Goal: Transaction & Acquisition: Purchase product/service

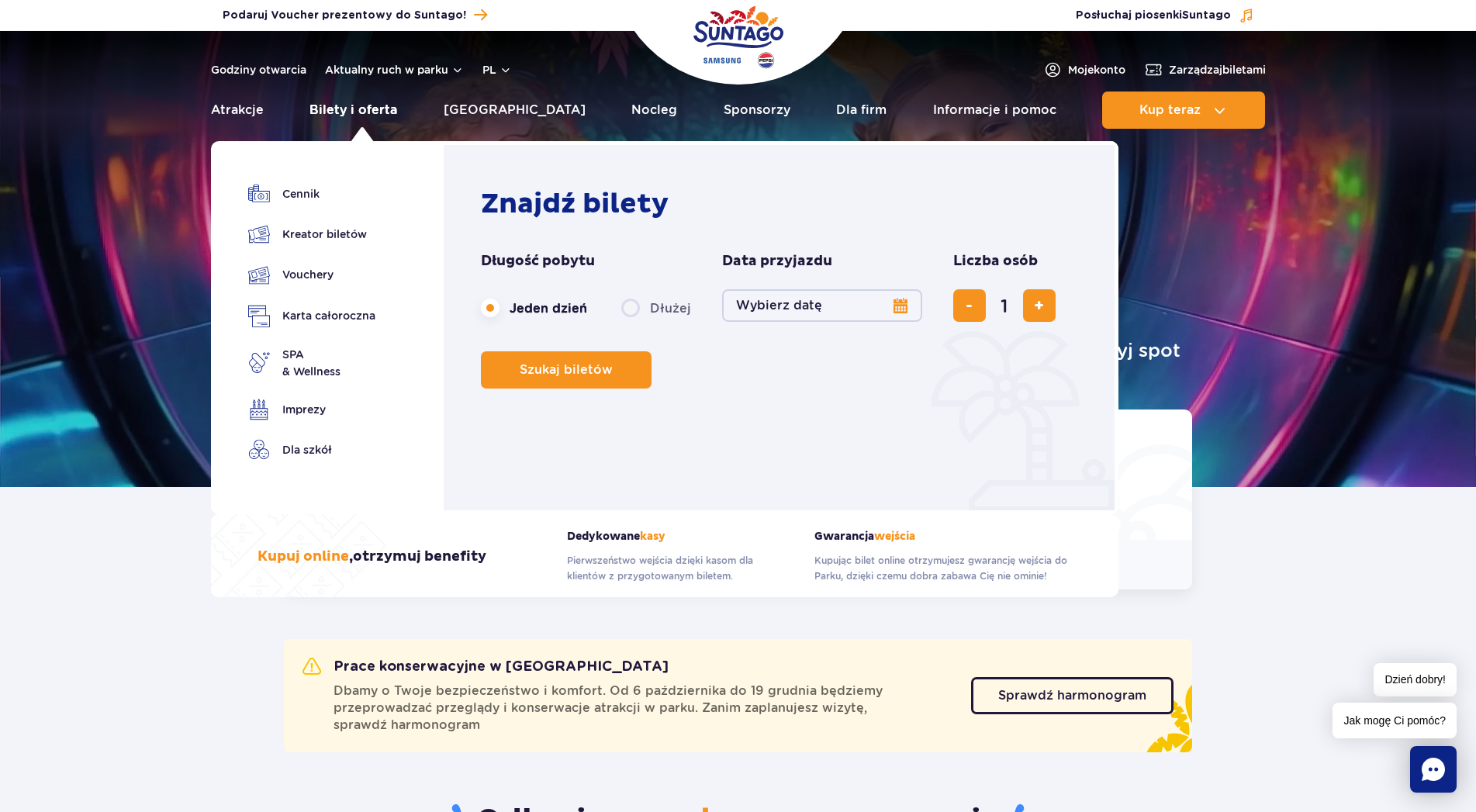
click at [381, 112] on link "Bilety i oferta" at bounding box center [353, 110] width 87 height 37
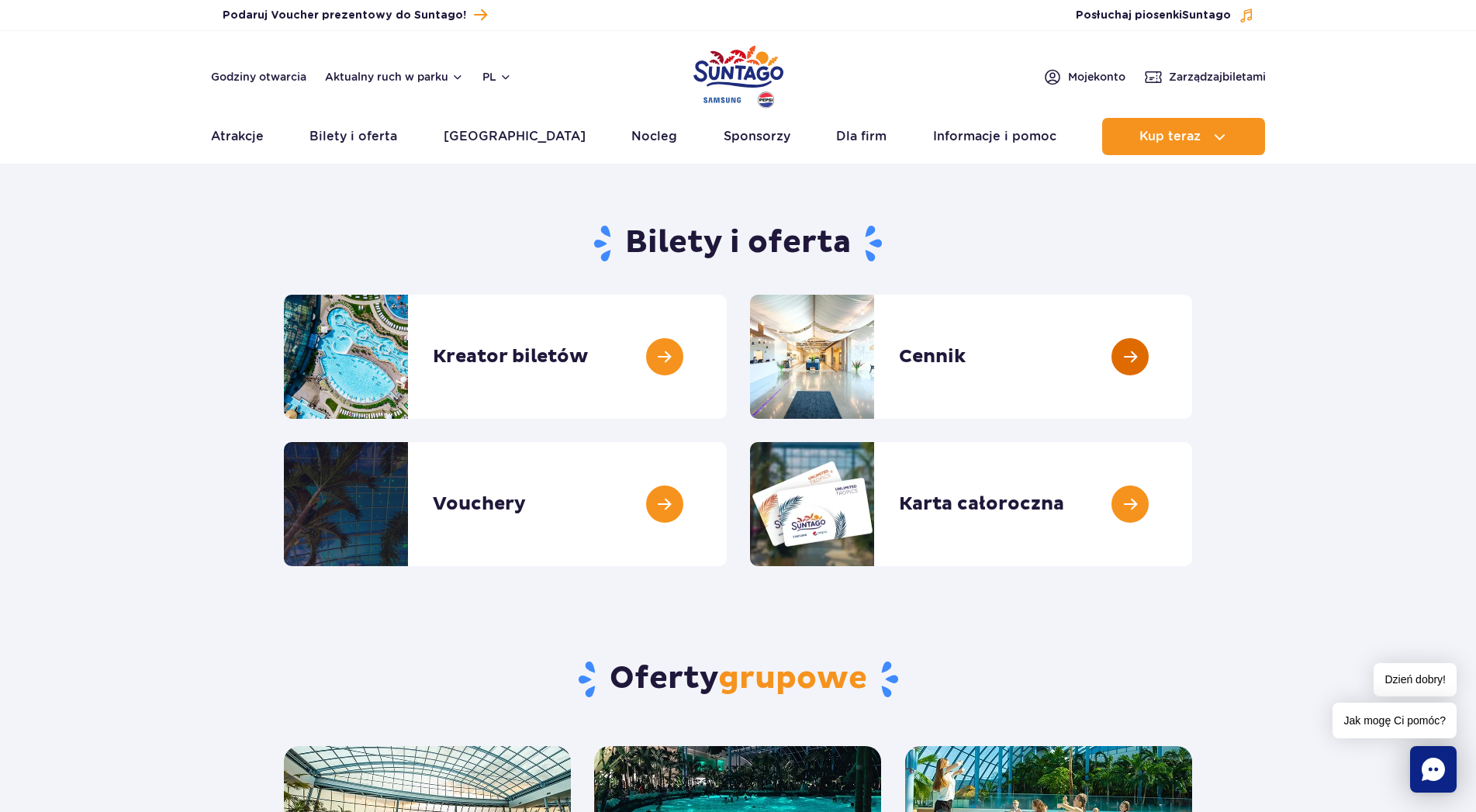
click at [1192, 360] on link at bounding box center [1192, 357] width 0 height 124
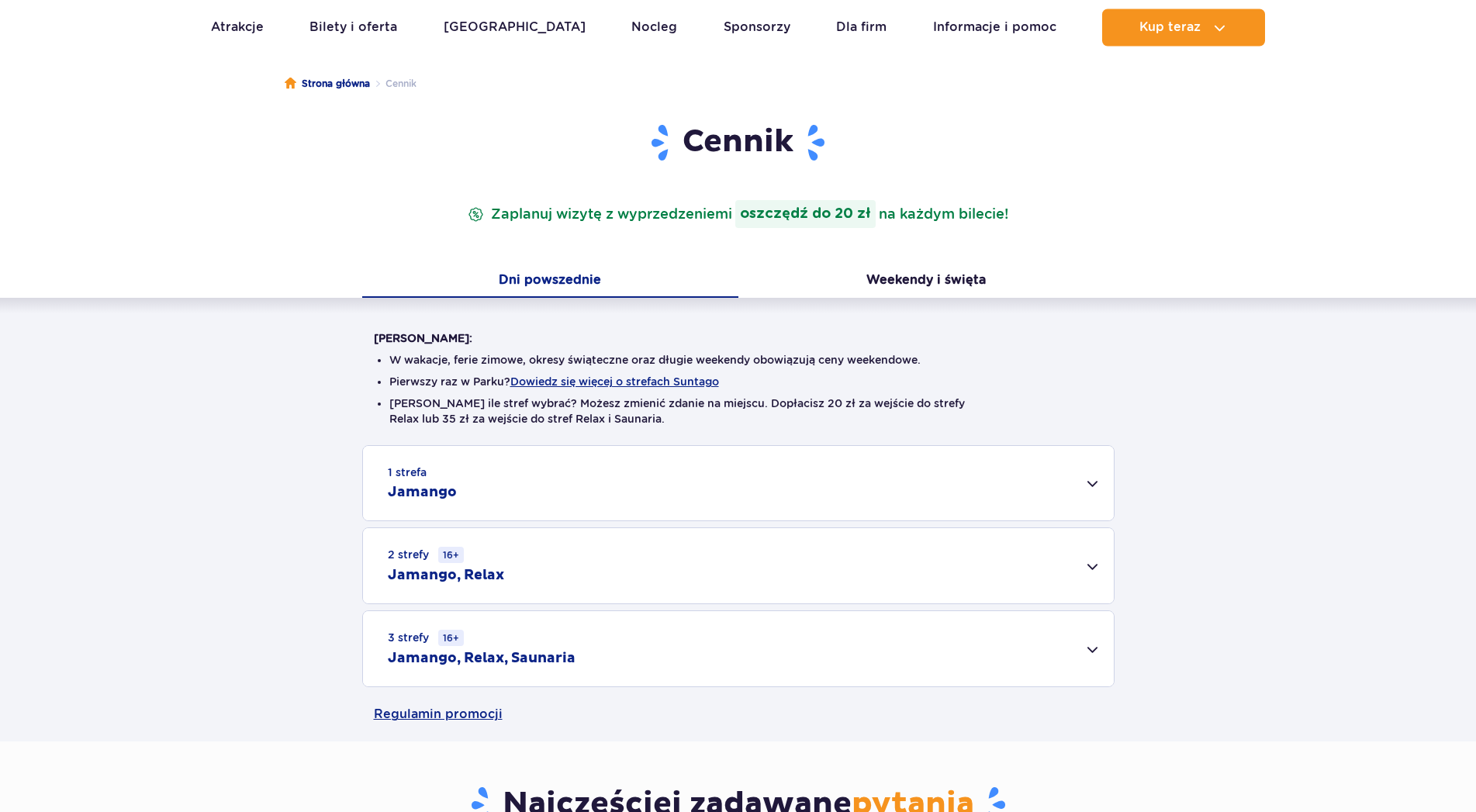
scroll to position [316, 0]
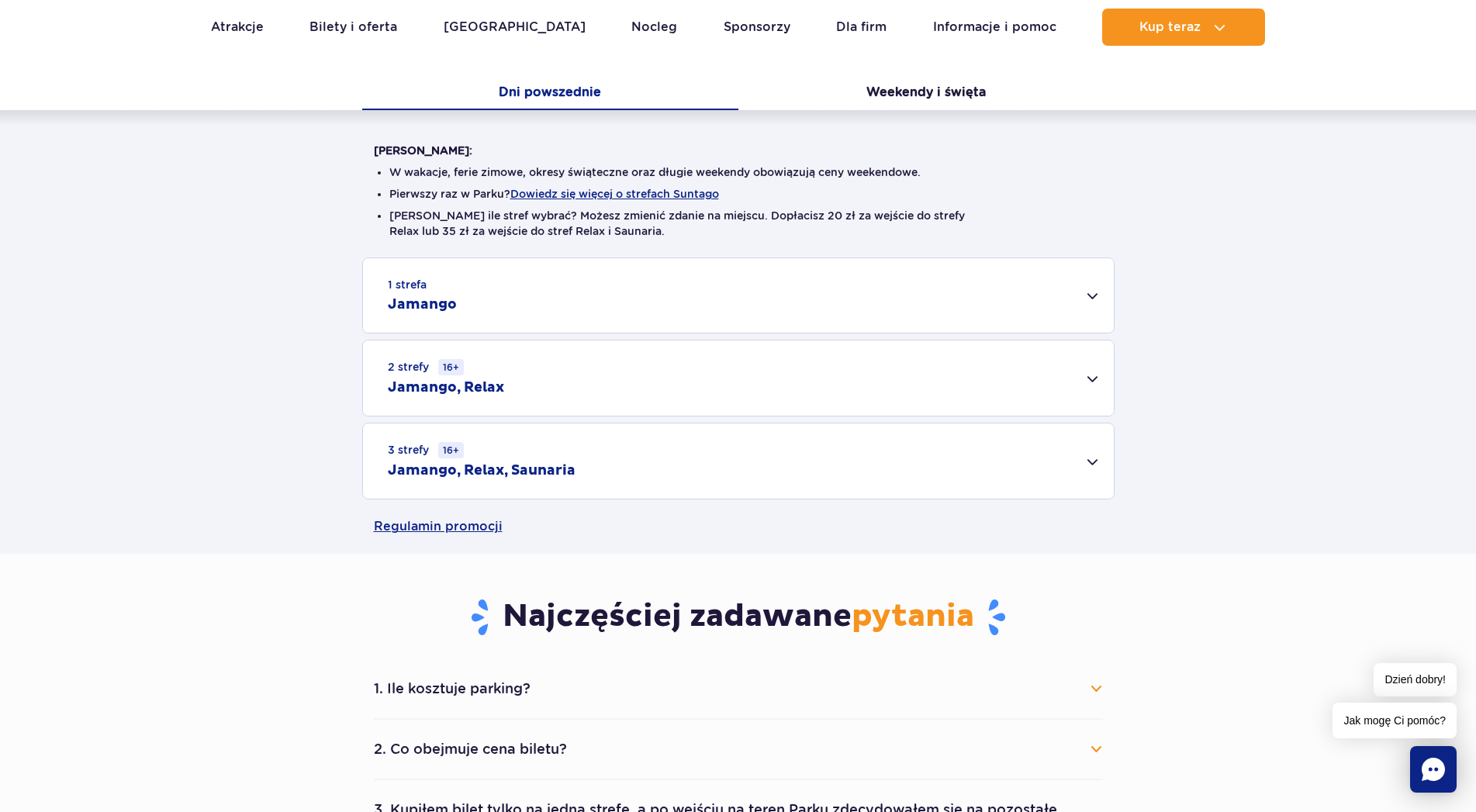
click at [1098, 456] on div "3 strefy 16+ Jamango, Relax, Saunaria" at bounding box center [738, 461] width 750 height 75
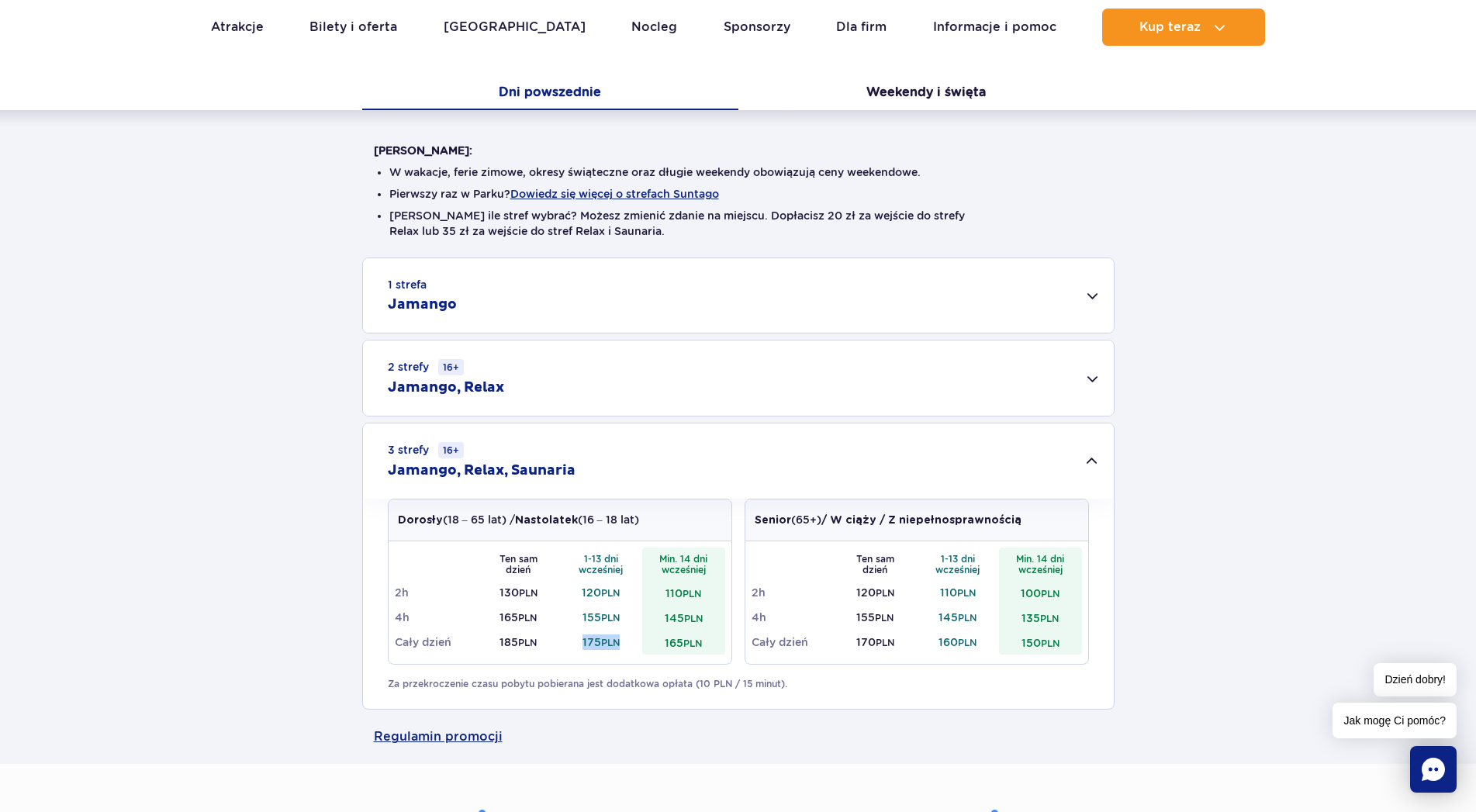
drag, startPoint x: 579, startPoint y: 642, endPoint x: 624, endPoint y: 644, distance: 45.0
click at [624, 644] on td "175 PLN" at bounding box center [602, 642] width 83 height 25
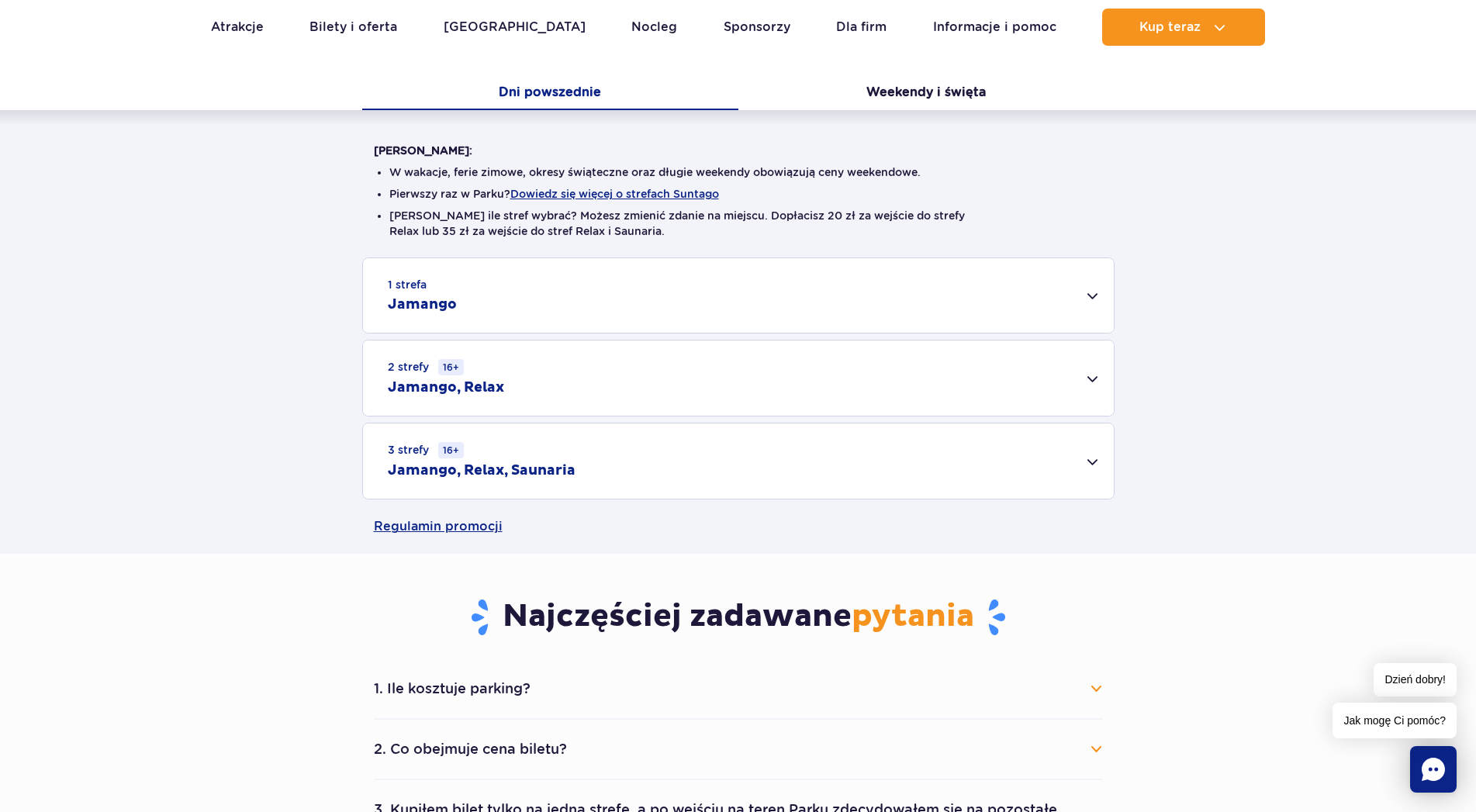
click at [1095, 466] on div "3 strefy 16+ Jamango, Relax, Saunaria" at bounding box center [738, 461] width 750 height 75
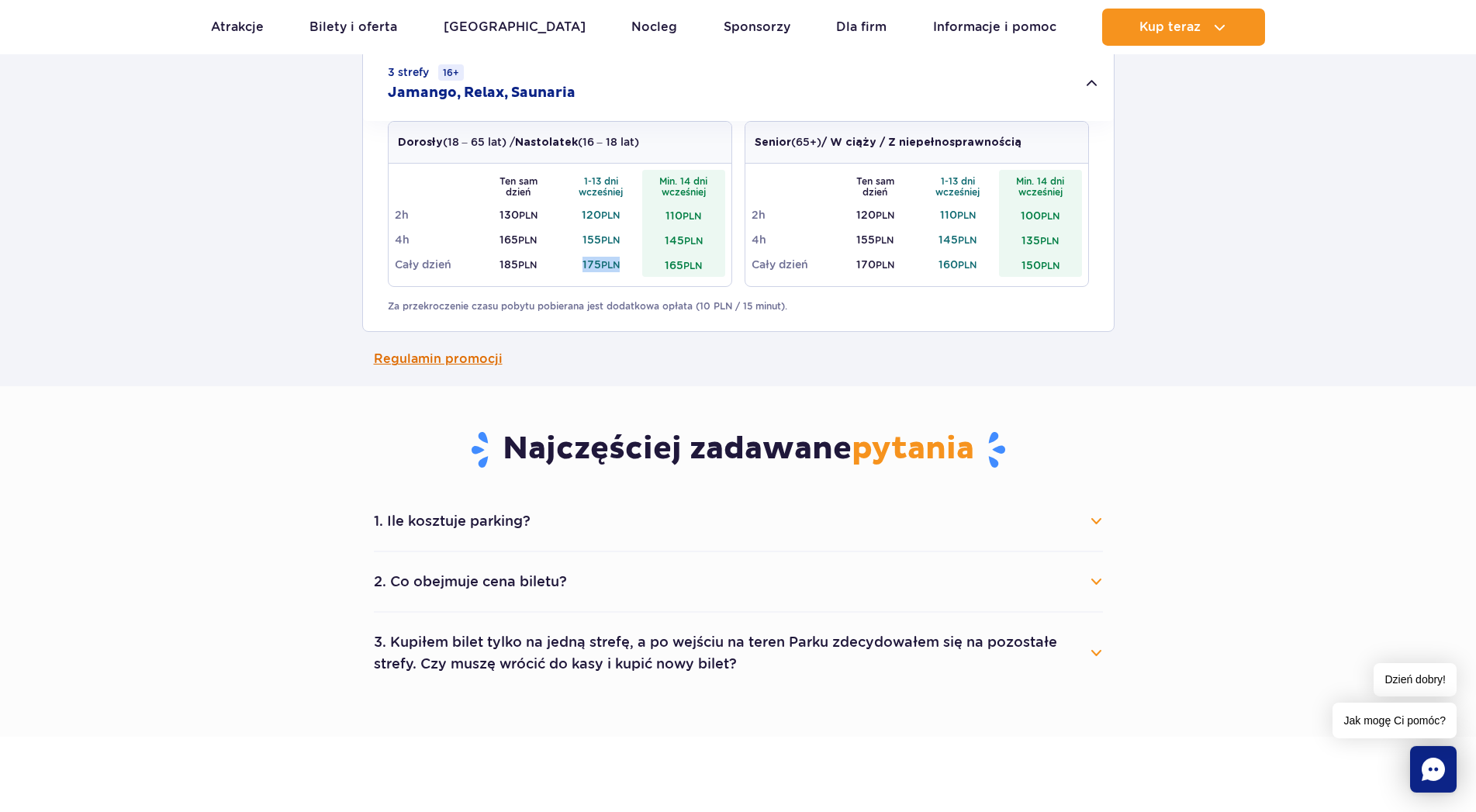
scroll to position [712, 0]
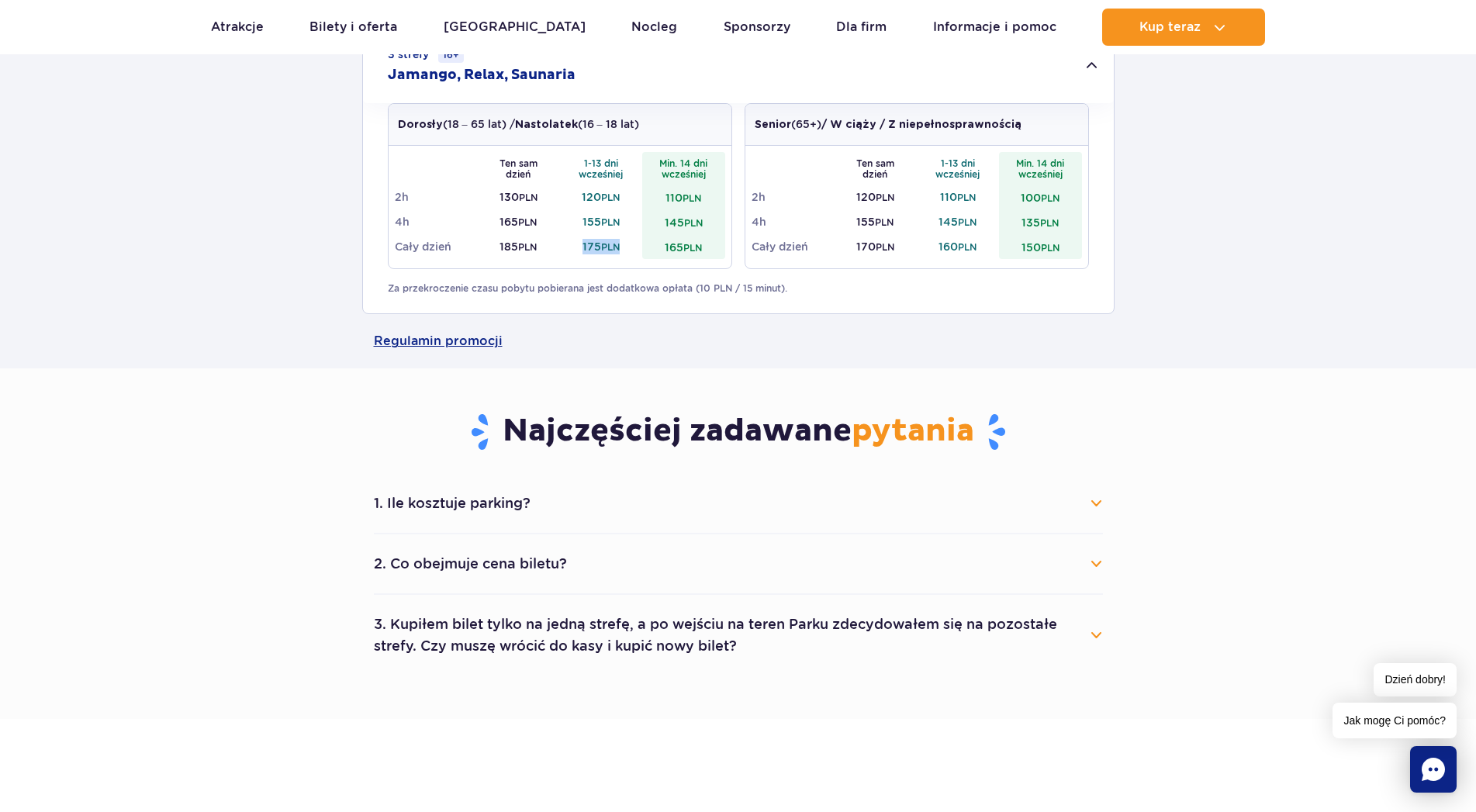
click at [1098, 500] on button "1. Ile kosztuje parking?" at bounding box center [738, 504] width 728 height 35
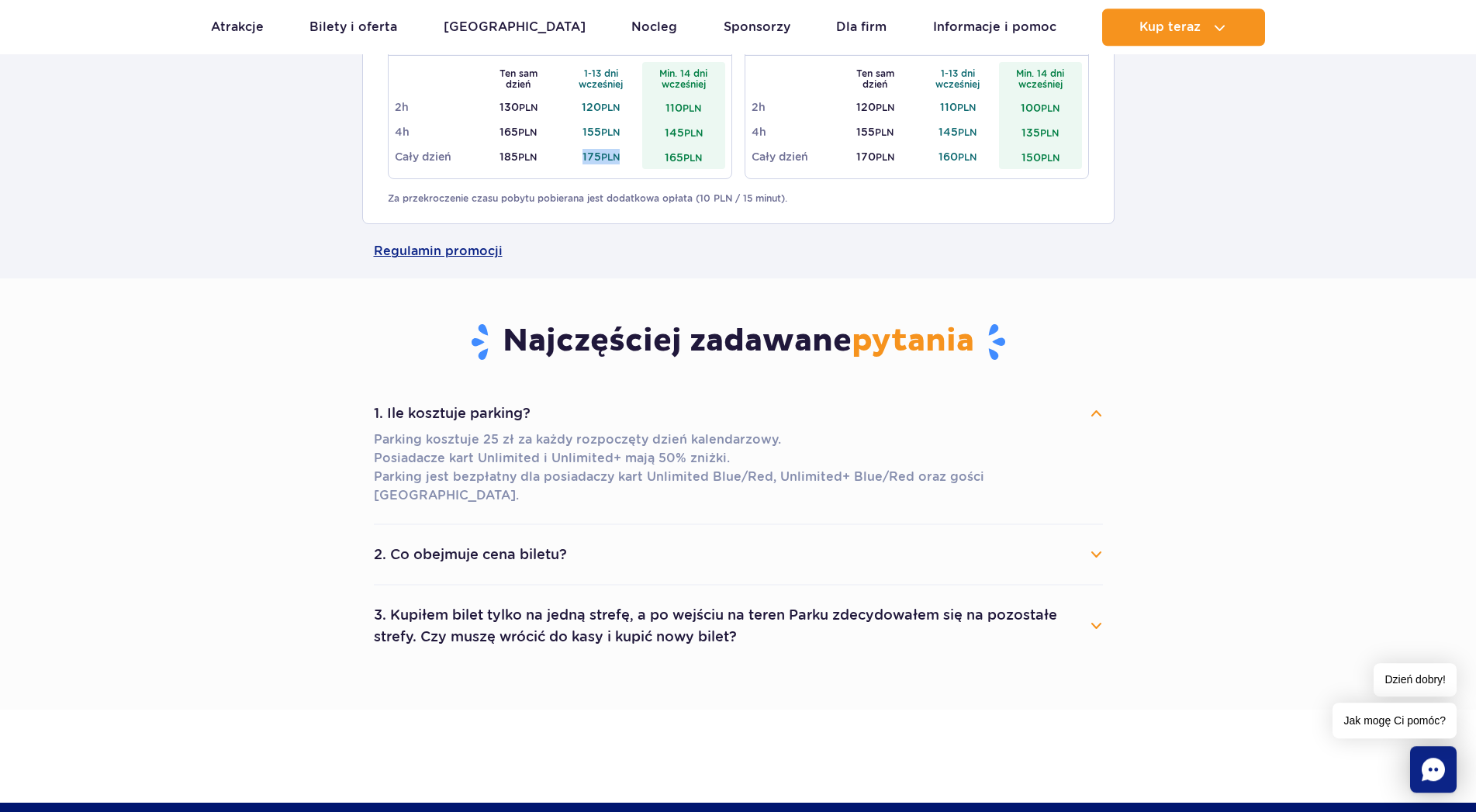
scroll to position [870, 0]
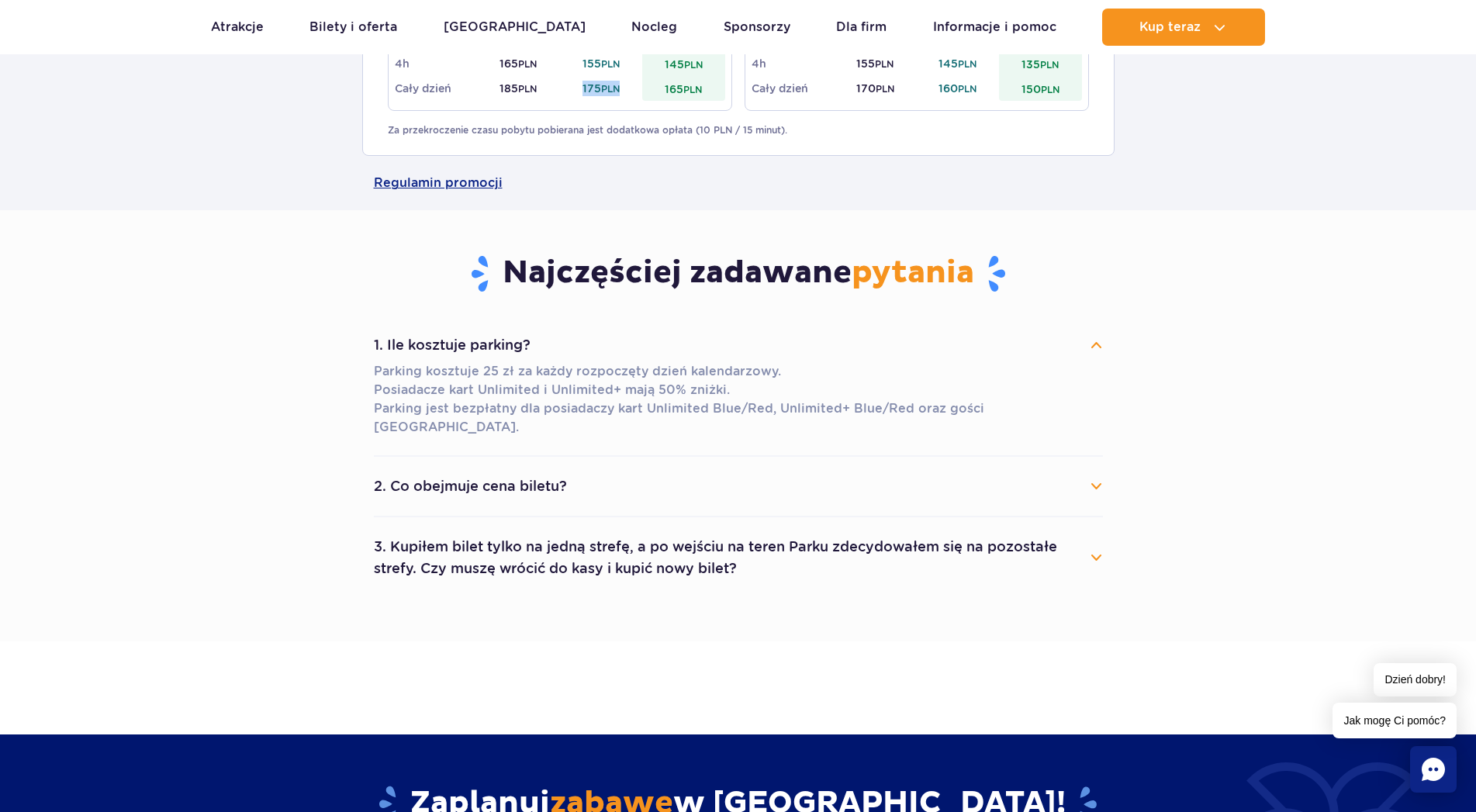
click at [1093, 540] on button "3. Kupiłem bilet tylko na jedną strefę, a po wejściu na teren Parku zdecydowałe…" at bounding box center [738, 557] width 728 height 56
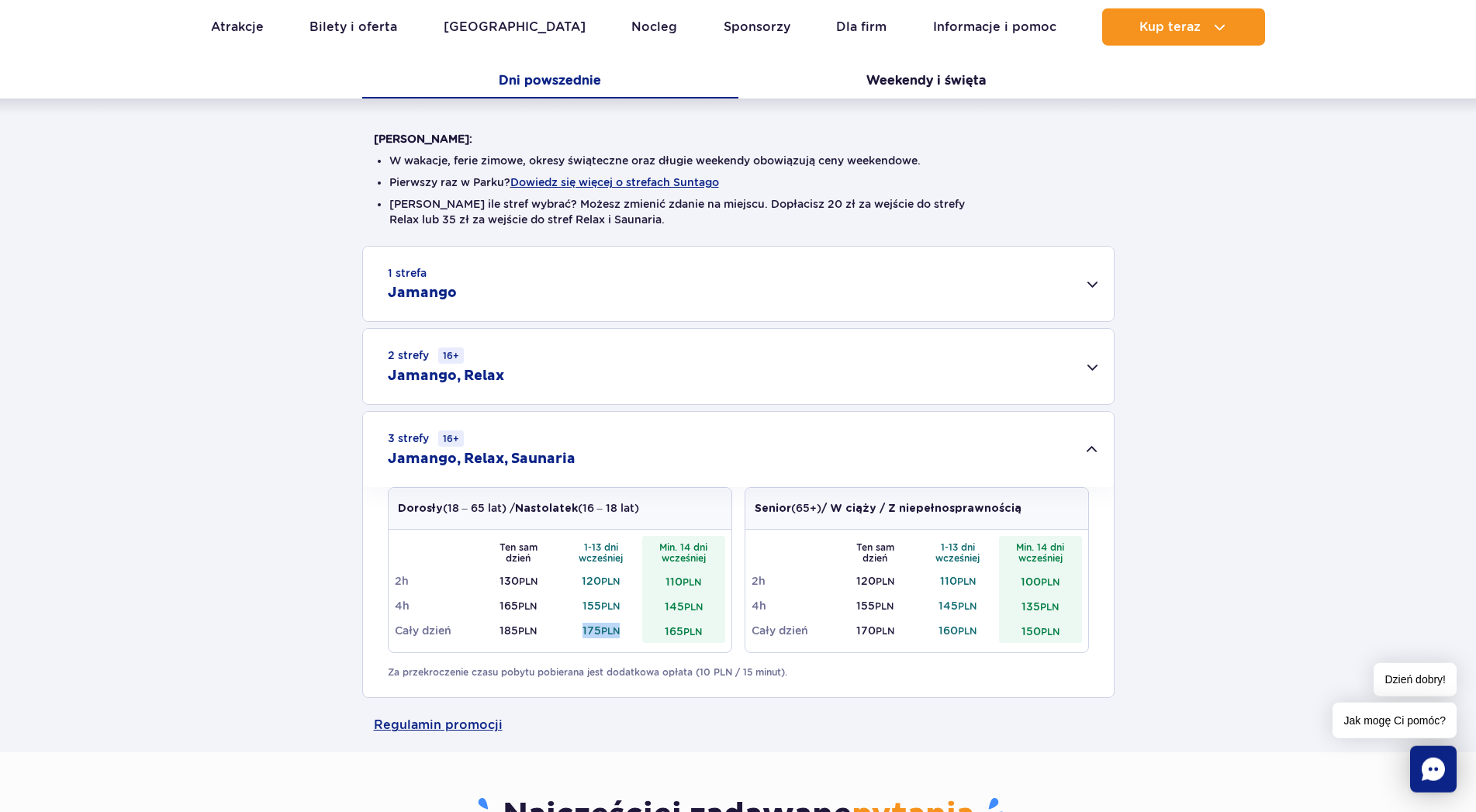
scroll to position [159, 0]
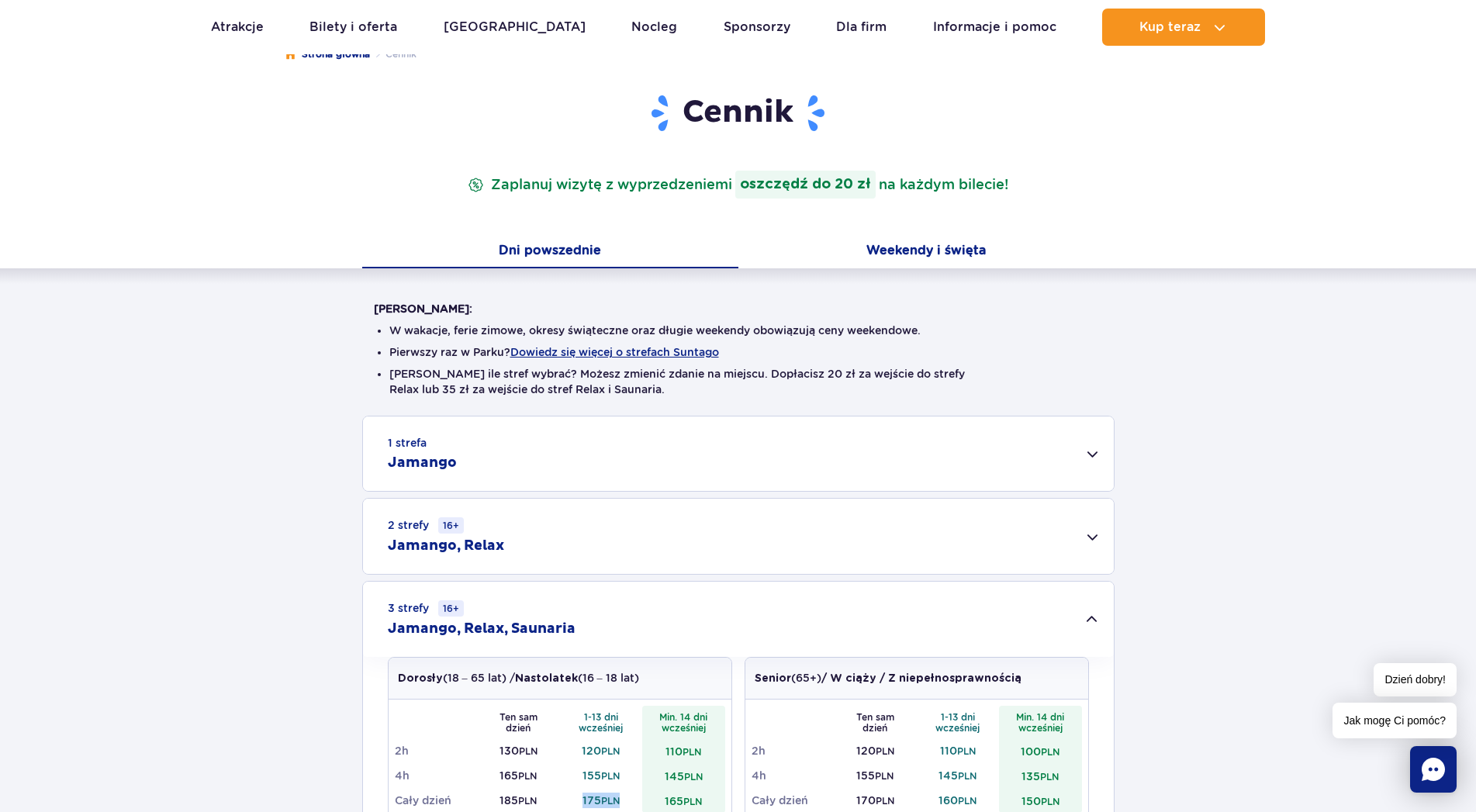
click at [943, 241] on button "Weekendy i święta" at bounding box center [925, 252] width 376 height 33
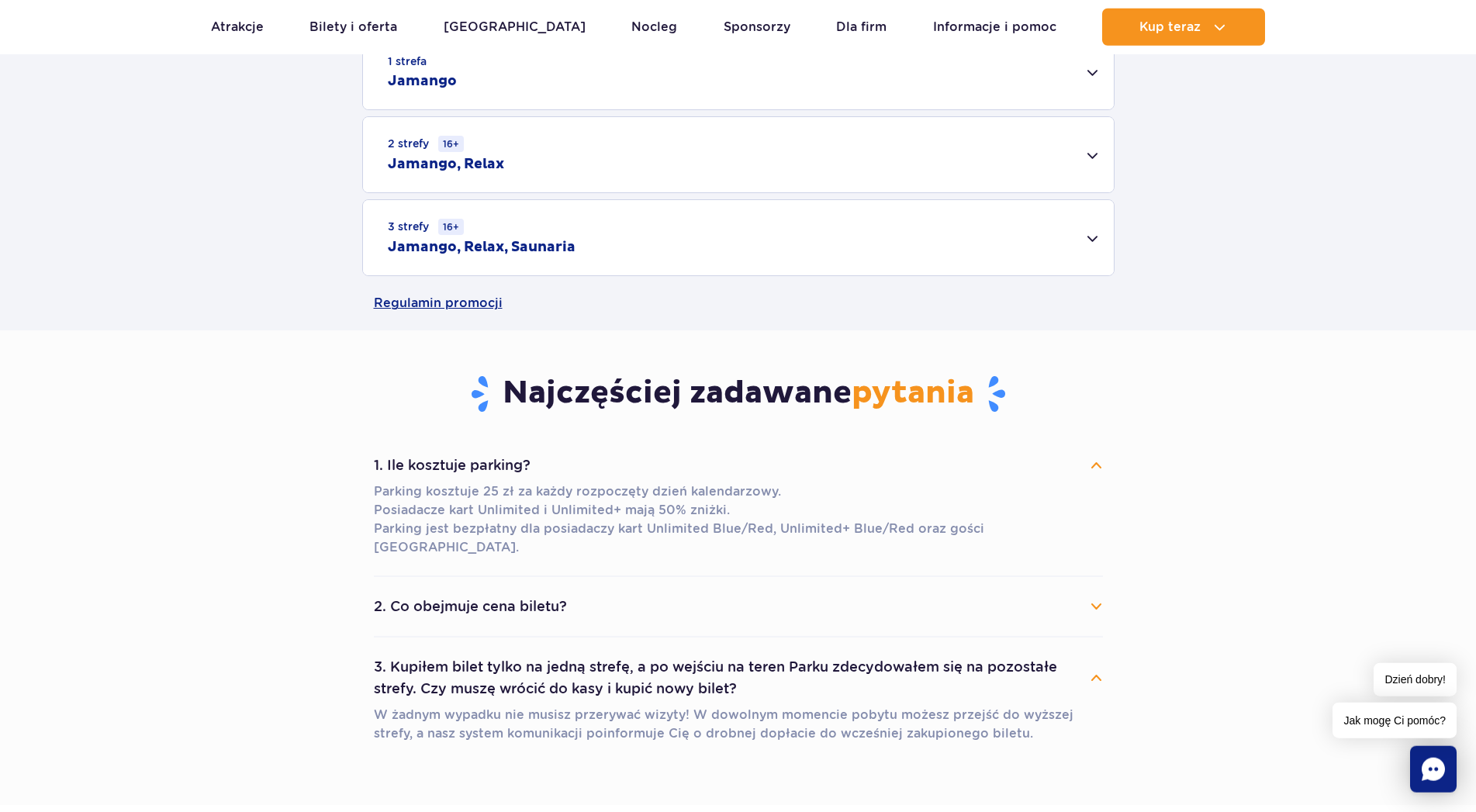
scroll to position [554, 0]
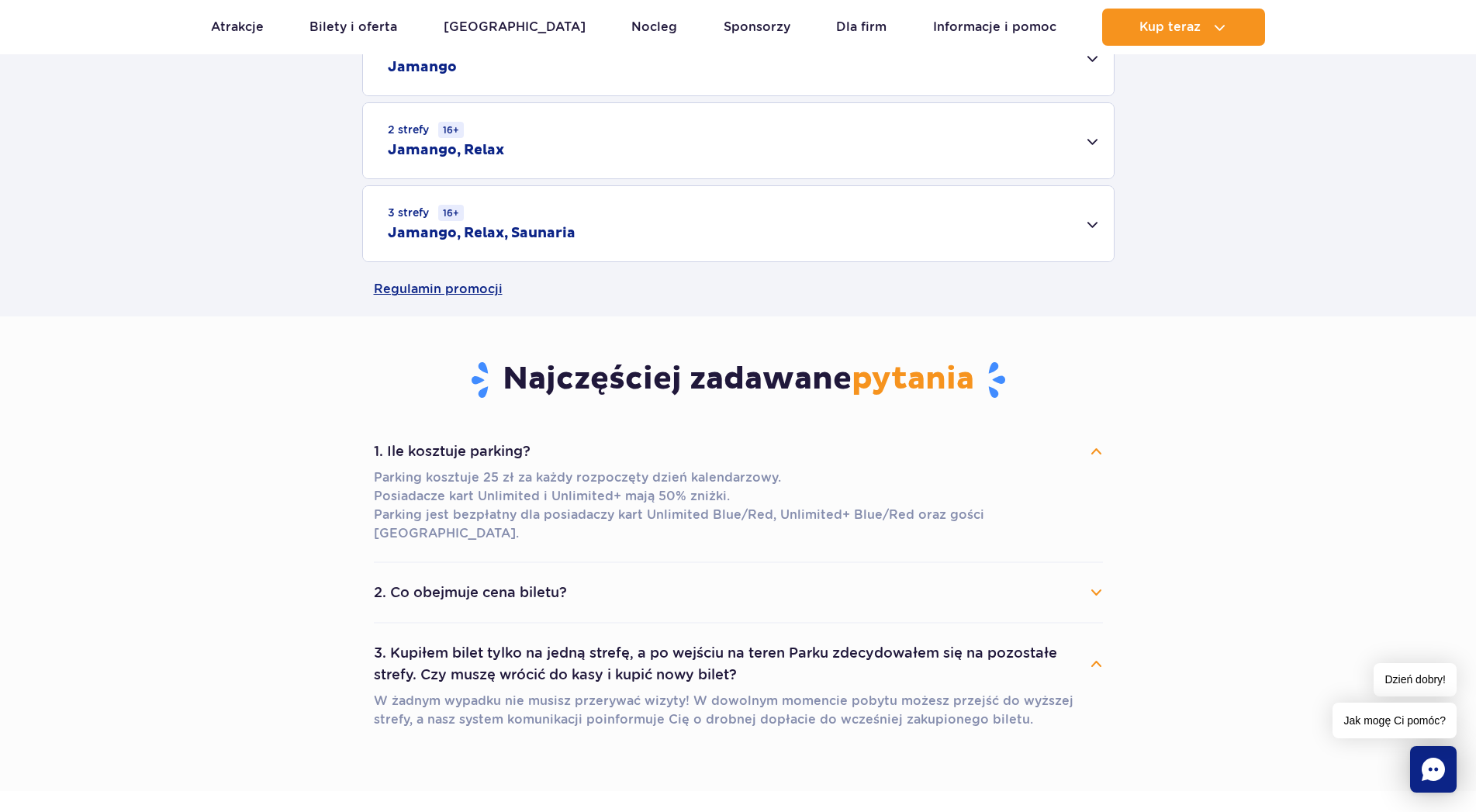
click at [1098, 217] on div "3 strefy 16+ Jamango, Relax, Saunaria" at bounding box center [738, 224] width 750 height 75
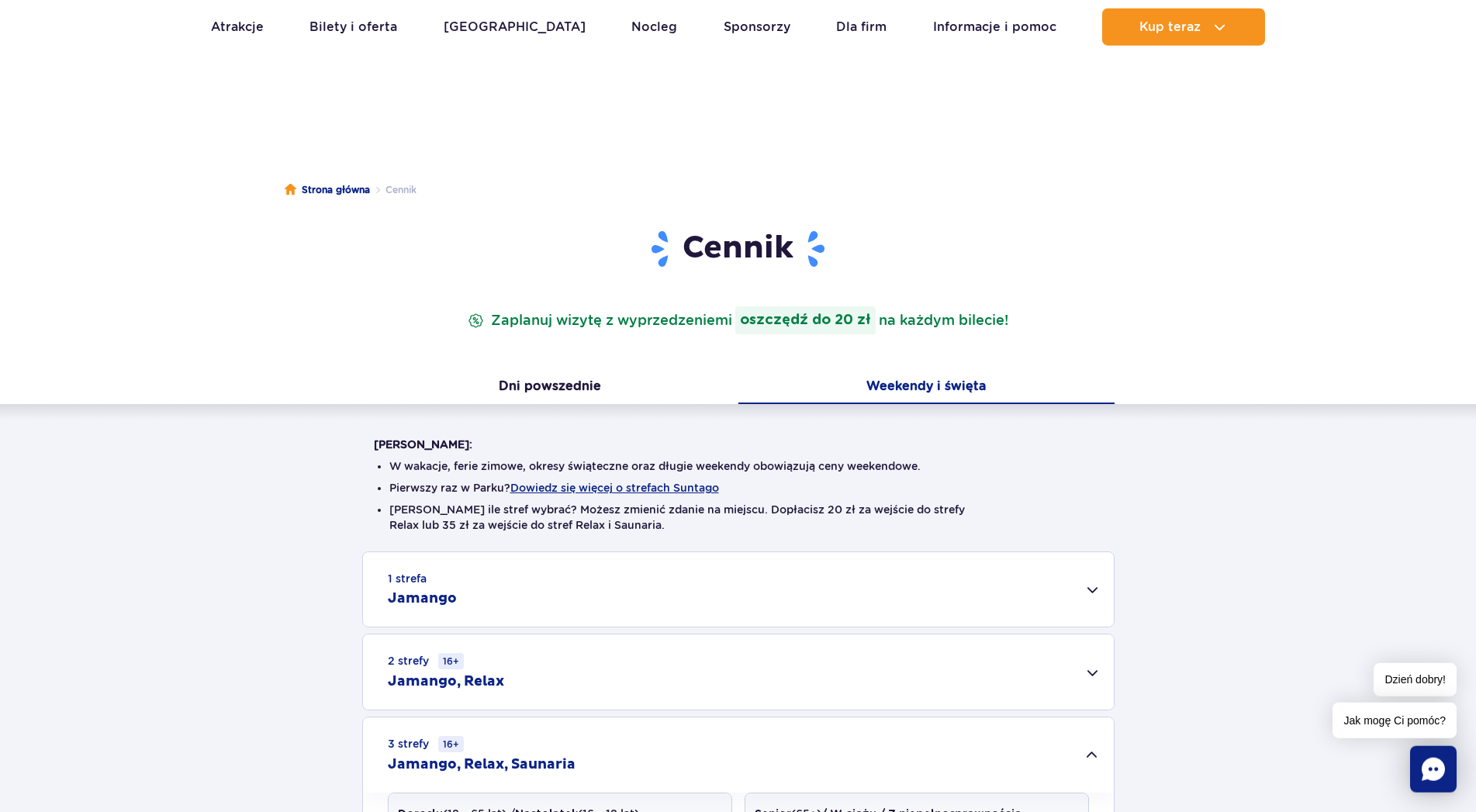
scroll to position [0, 0]
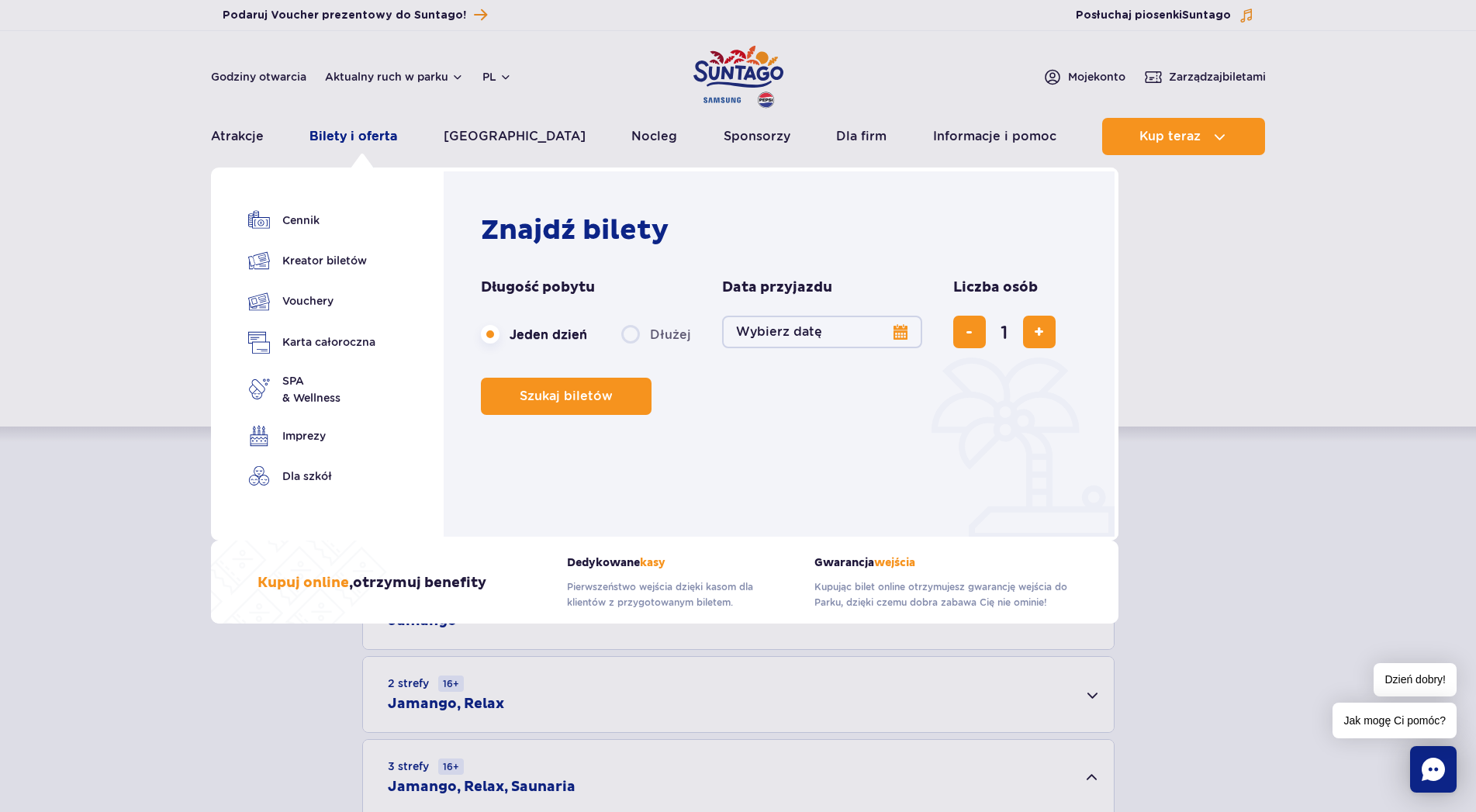
click at [390, 136] on link "Bilety i oferta" at bounding box center [353, 136] width 87 height 37
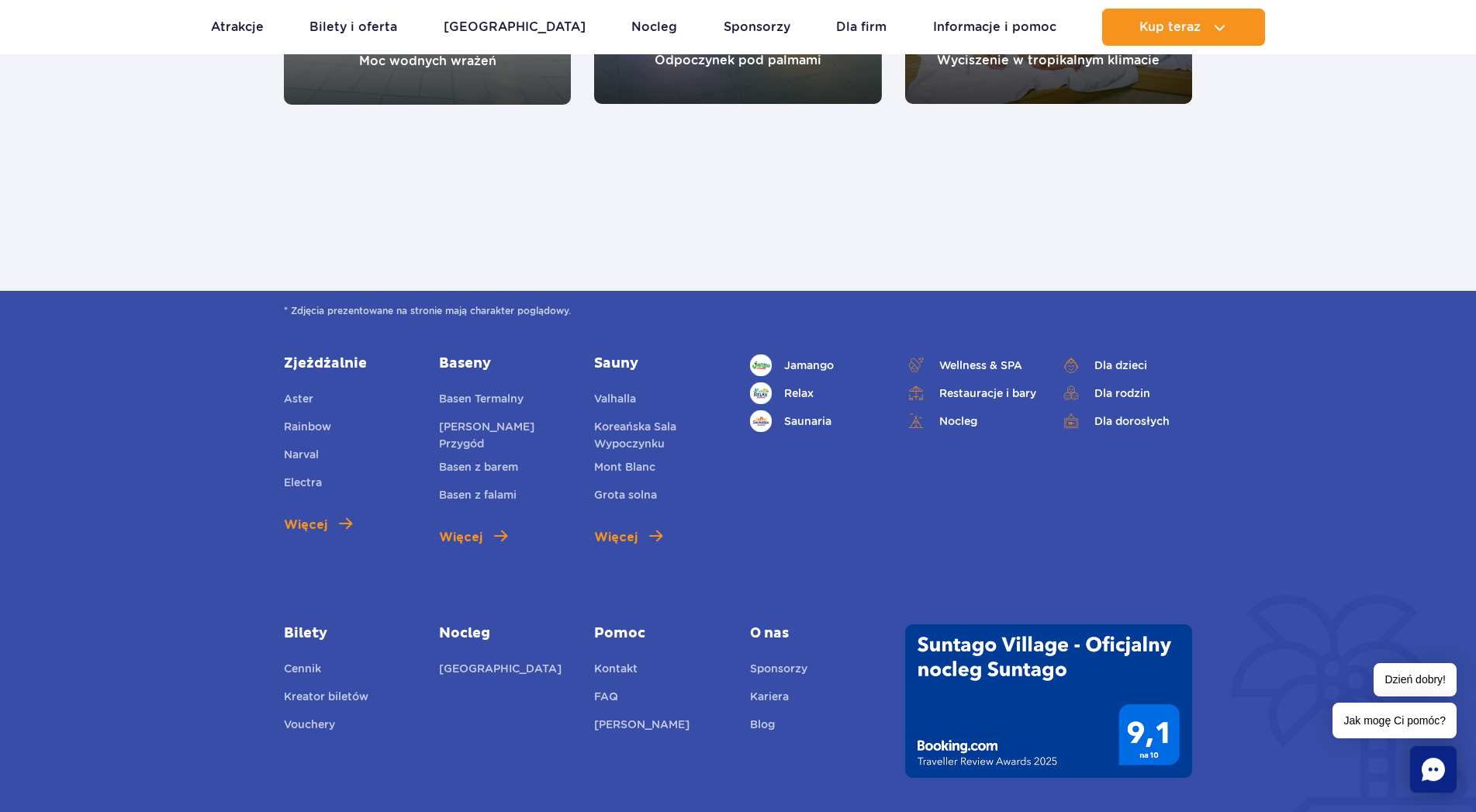
scroll to position [1661, 0]
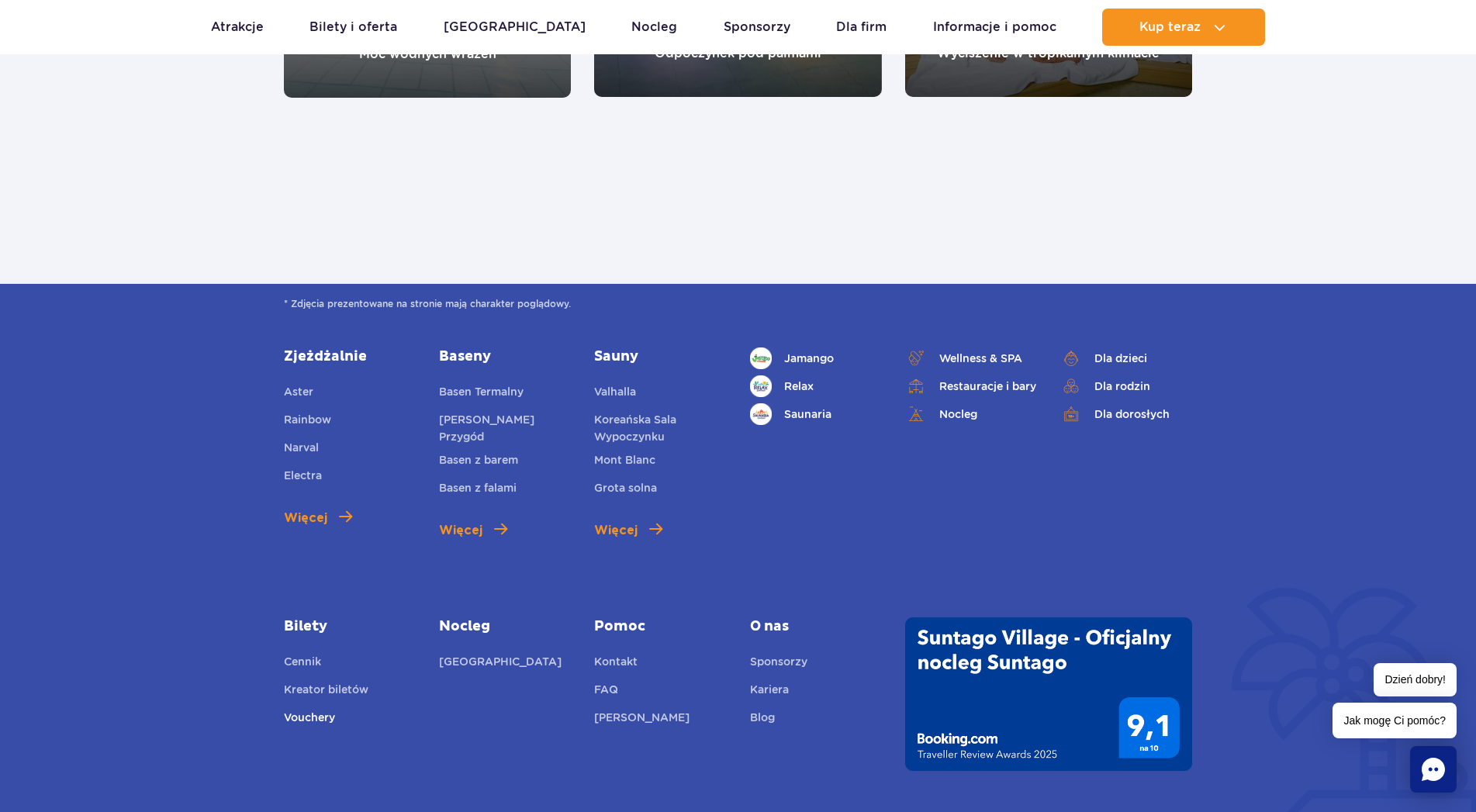
click at [323, 719] on link "Vouchery" at bounding box center [308, 720] width 51 height 22
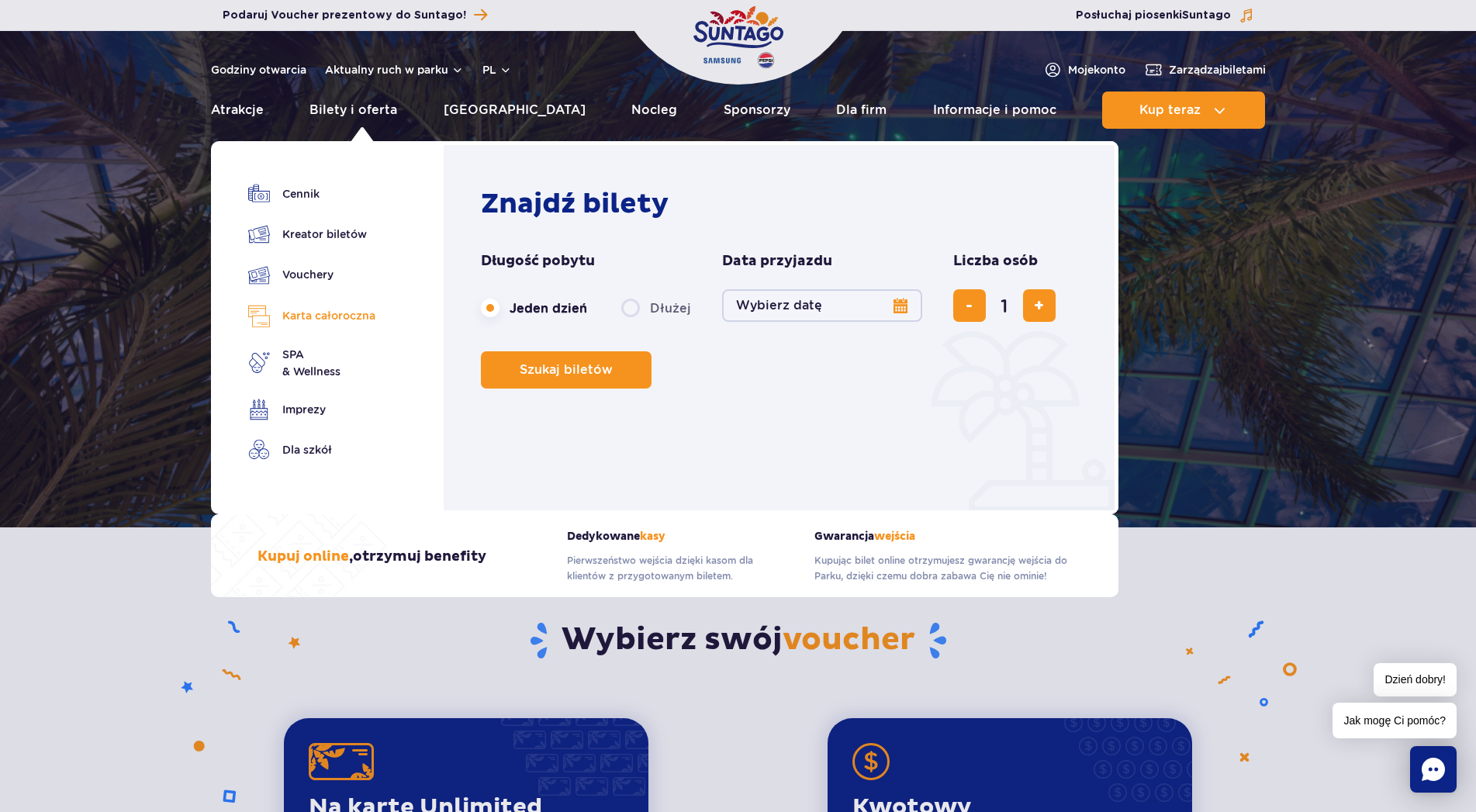
click at [359, 313] on link "Karta całoroczna" at bounding box center [311, 315] width 127 height 22
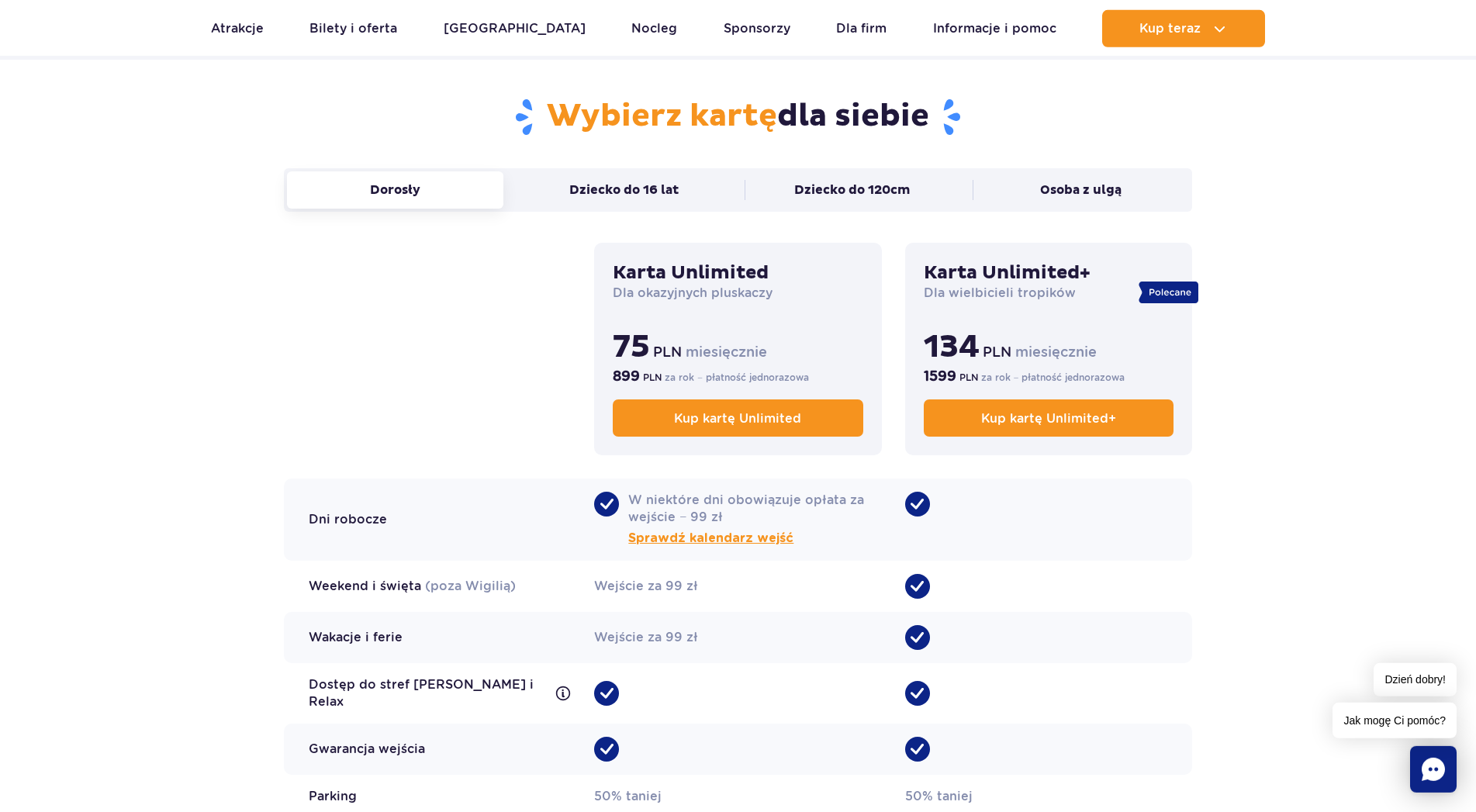
scroll to position [949, 0]
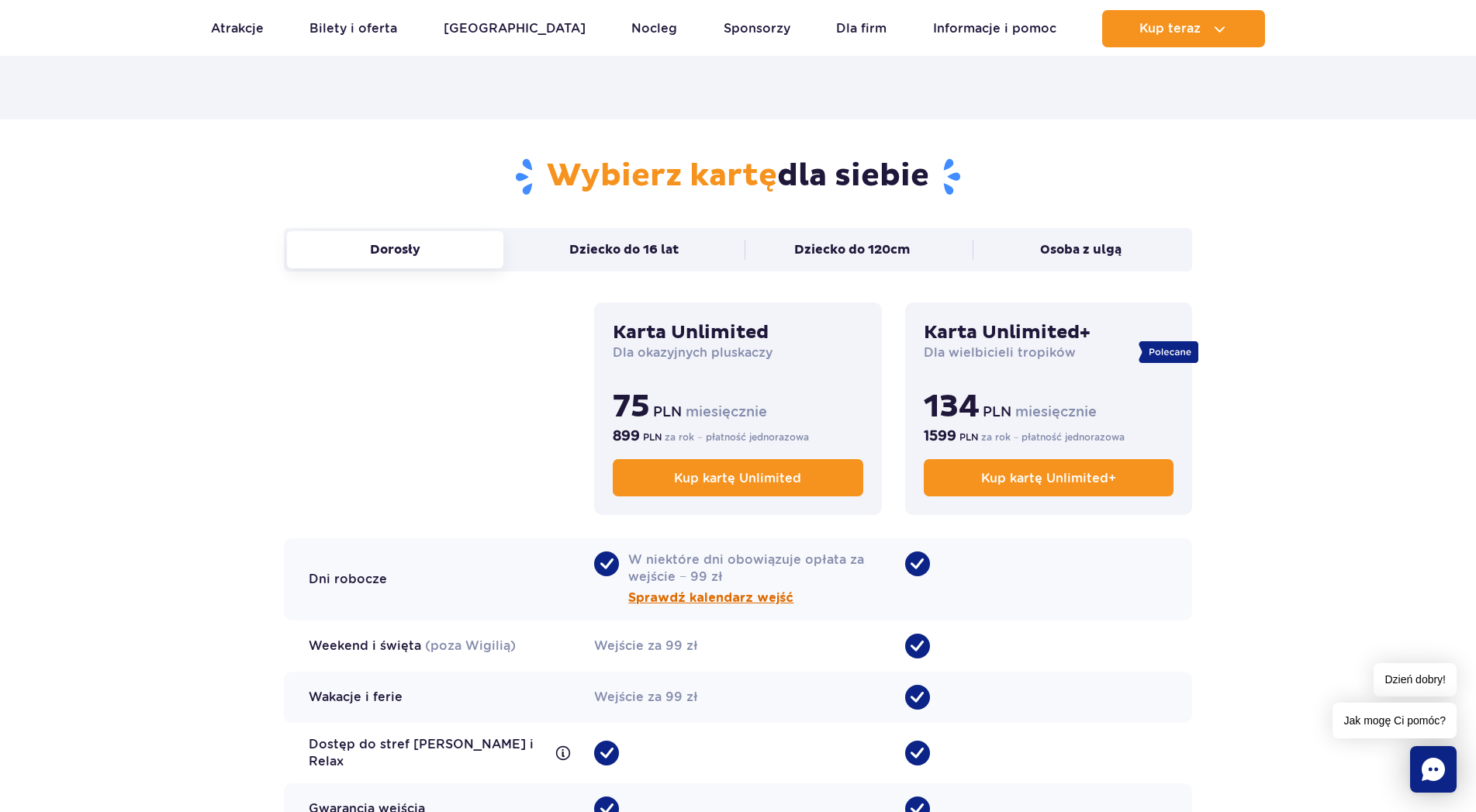
click at [728, 597] on span "Sprawdź kalendarz wejść" at bounding box center [711, 597] width 165 height 18
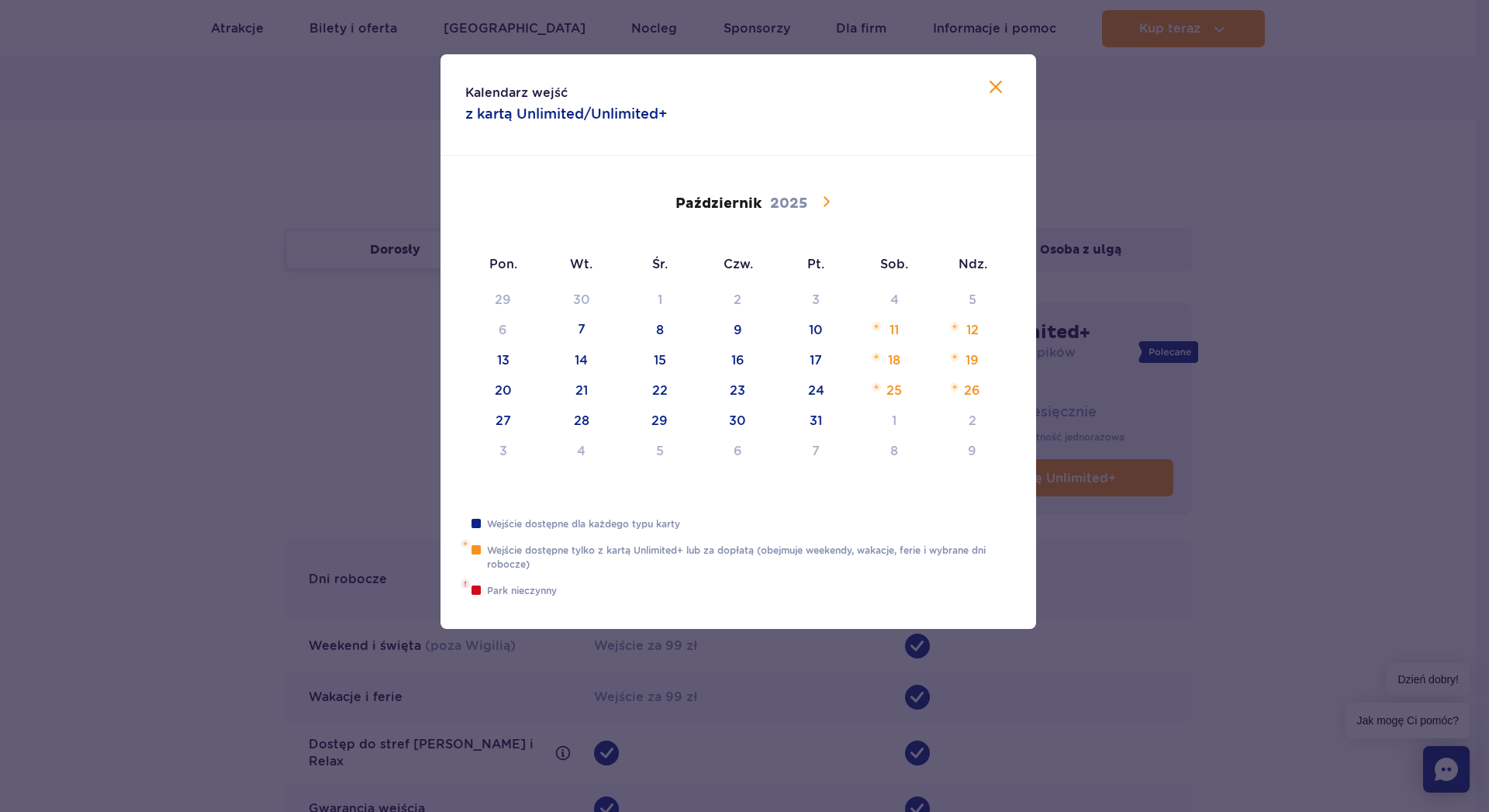
click at [827, 206] on icon at bounding box center [826, 201] width 18 height 18
click at [990, 89] on icon at bounding box center [995, 86] width 18 height 18
type input "2025"
